Goal: Task Accomplishment & Management: Complete application form

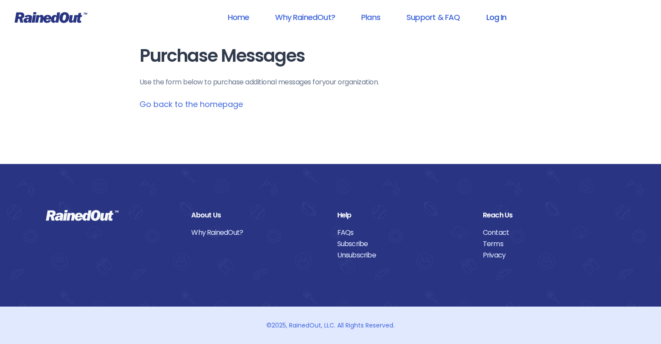
click at [490, 13] on link "Log In" at bounding box center [496, 17] width 43 height 20
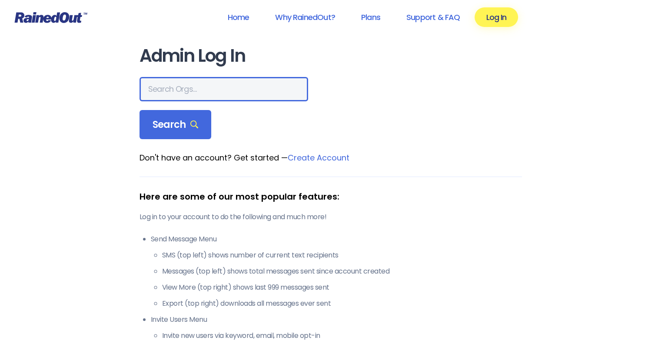
click at [192, 93] on input "text" at bounding box center [224, 89] width 169 height 24
type input "phillies fire co"
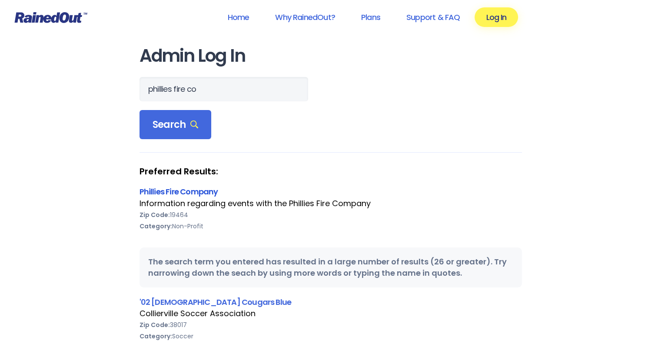
click at [157, 190] on link "Phillies Fire Company" at bounding box center [179, 191] width 79 height 11
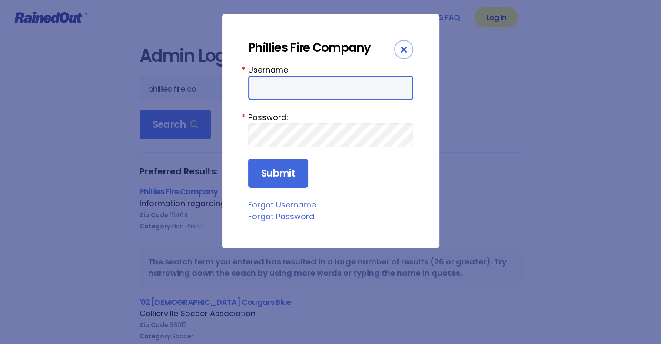
click at [330, 87] on input "Username:" at bounding box center [330, 88] width 165 height 24
type input "philliesfirecompany"
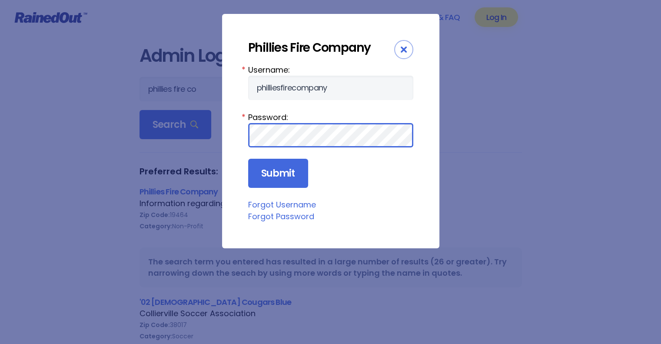
click at [248, 159] on input "Submit" at bounding box center [278, 174] width 60 height 30
